Goal: Navigation & Orientation: Find specific page/section

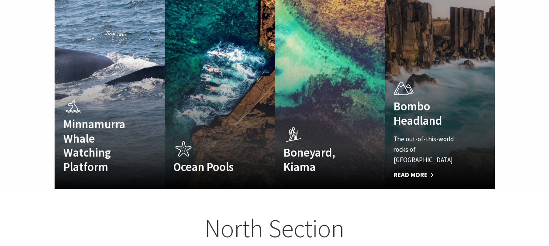
scroll to position [624, 0]
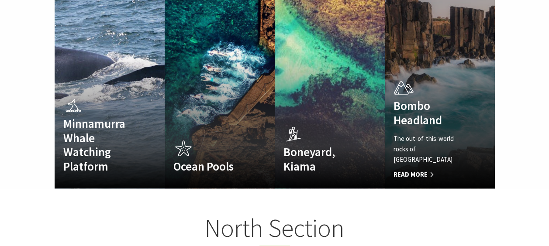
click at [420, 169] on span "Read More" at bounding box center [431, 174] width 76 height 10
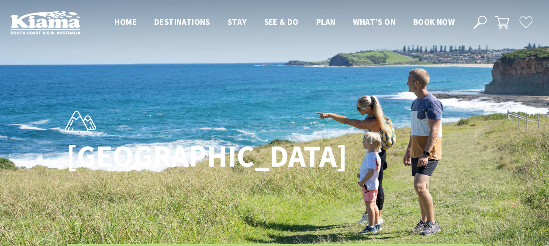
scroll to position [296, 559]
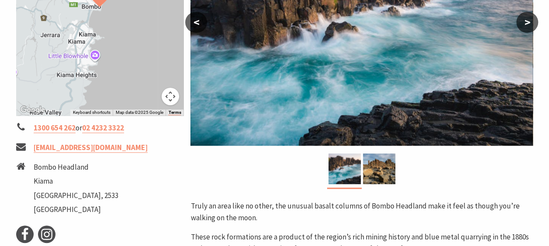
scroll to position [242, 0]
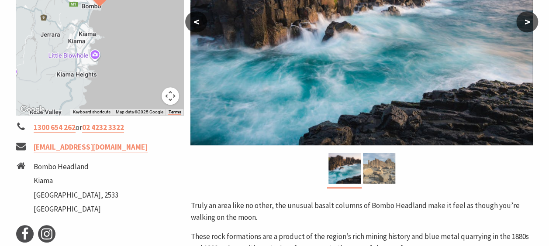
click at [370, 167] on img at bounding box center [379, 168] width 32 height 31
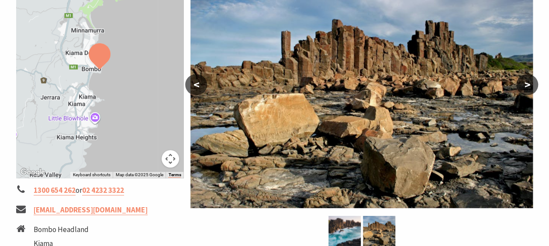
scroll to position [169, 0]
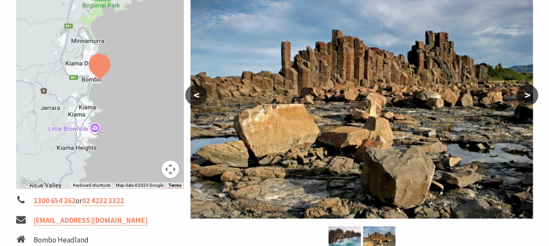
click at [520, 94] on button ">" at bounding box center [527, 95] width 22 height 21
click at [192, 101] on button "<" at bounding box center [196, 95] width 22 height 21
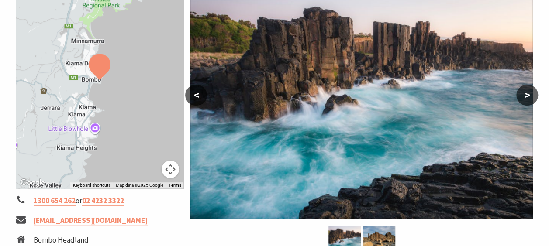
click at [529, 96] on button ">" at bounding box center [527, 95] width 22 height 21
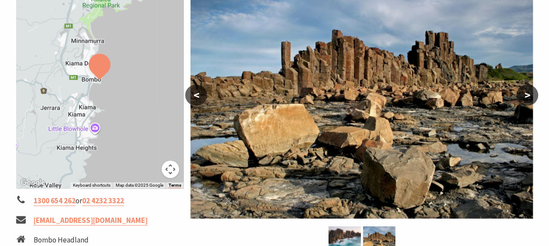
scroll to position [205, 0]
